Goal: Check status: Check status

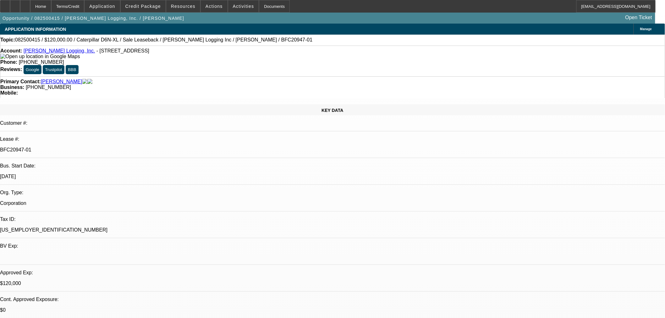
select select "0"
select select "2"
select select "0"
select select "6"
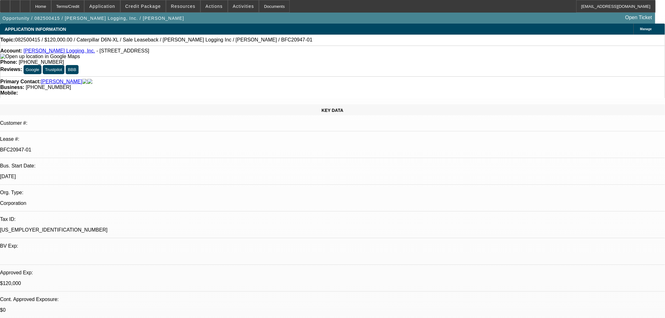
select select "0"
select select "2"
select select "0"
select select "6"
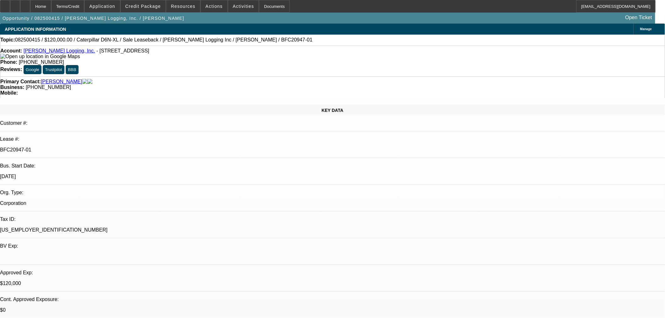
select select "0"
select select "2"
select select "0"
select select "6"
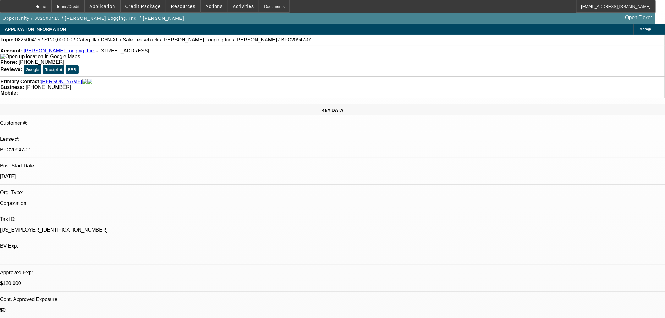
select select "0"
select select "2"
select select "0"
select select "6"
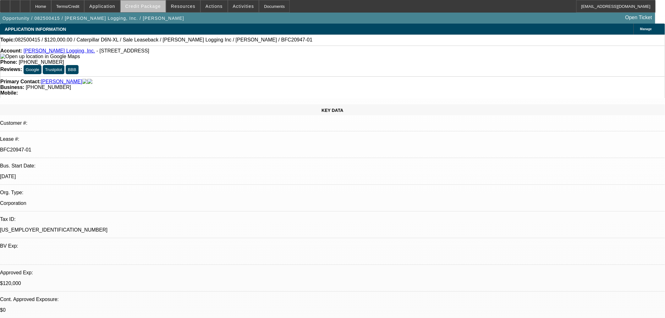
click at [155, 6] on span "Credit Package" at bounding box center [142, 6] width 35 height 5
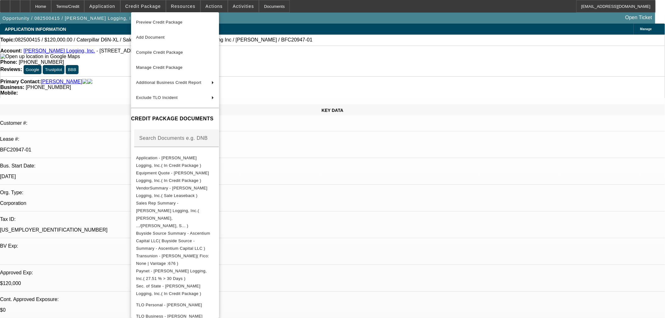
click at [171, 20] on span "Preview Credit Package" at bounding box center [159, 22] width 46 height 5
